Goal: Task Accomplishment & Management: Use online tool/utility

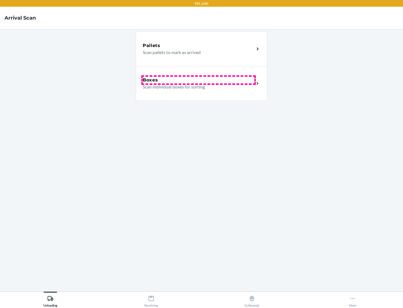
click at [199, 80] on div "Boxes" at bounding box center [199, 80] width 112 height 7
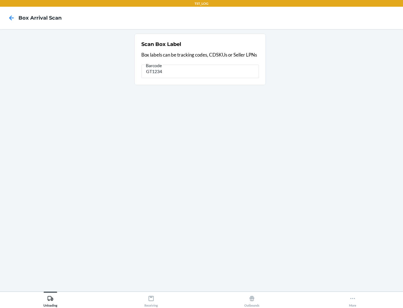
type input "GT1234"
